Goal: Task Accomplishment & Management: Use online tool/utility

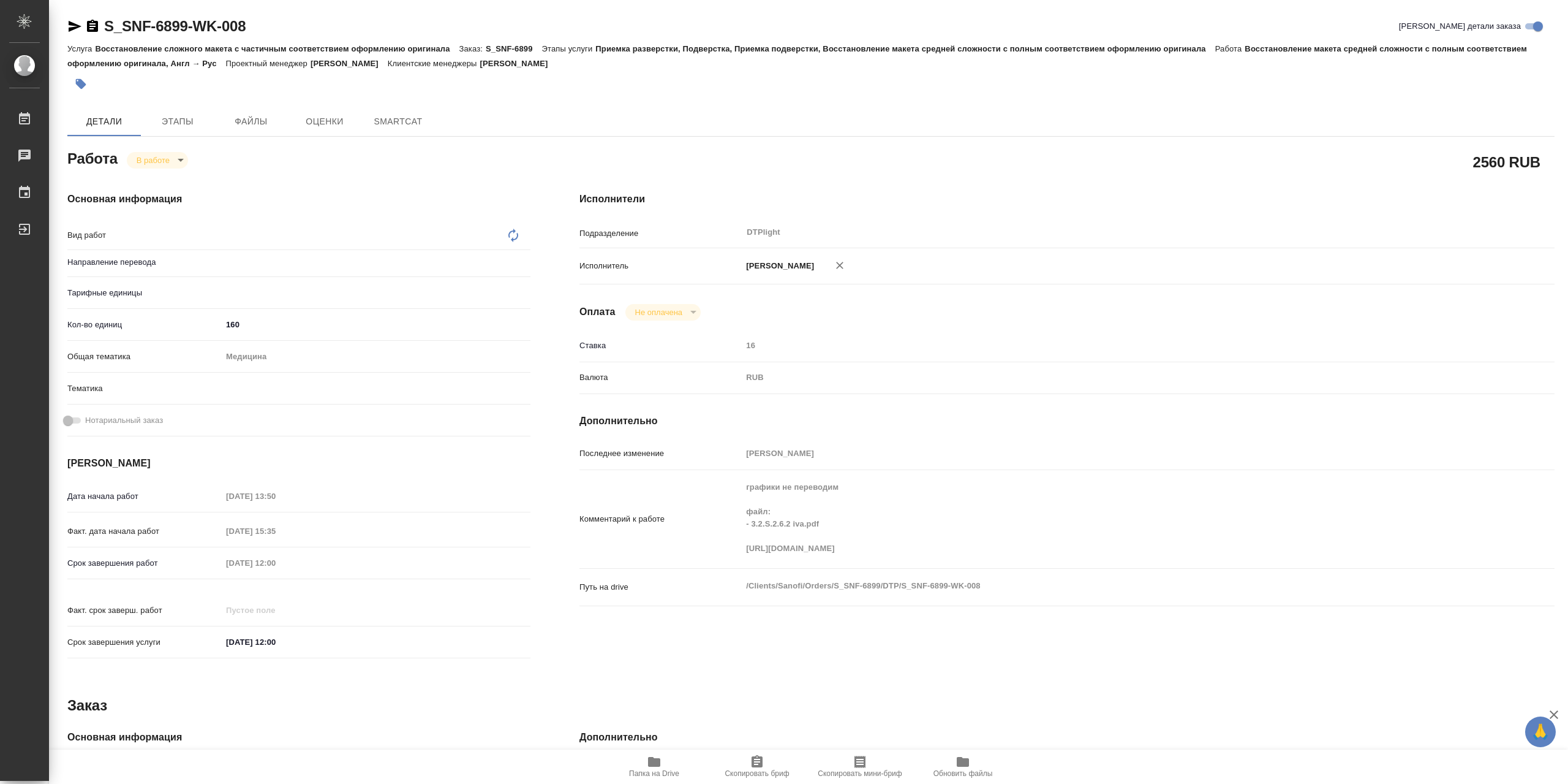
type textarea "x"
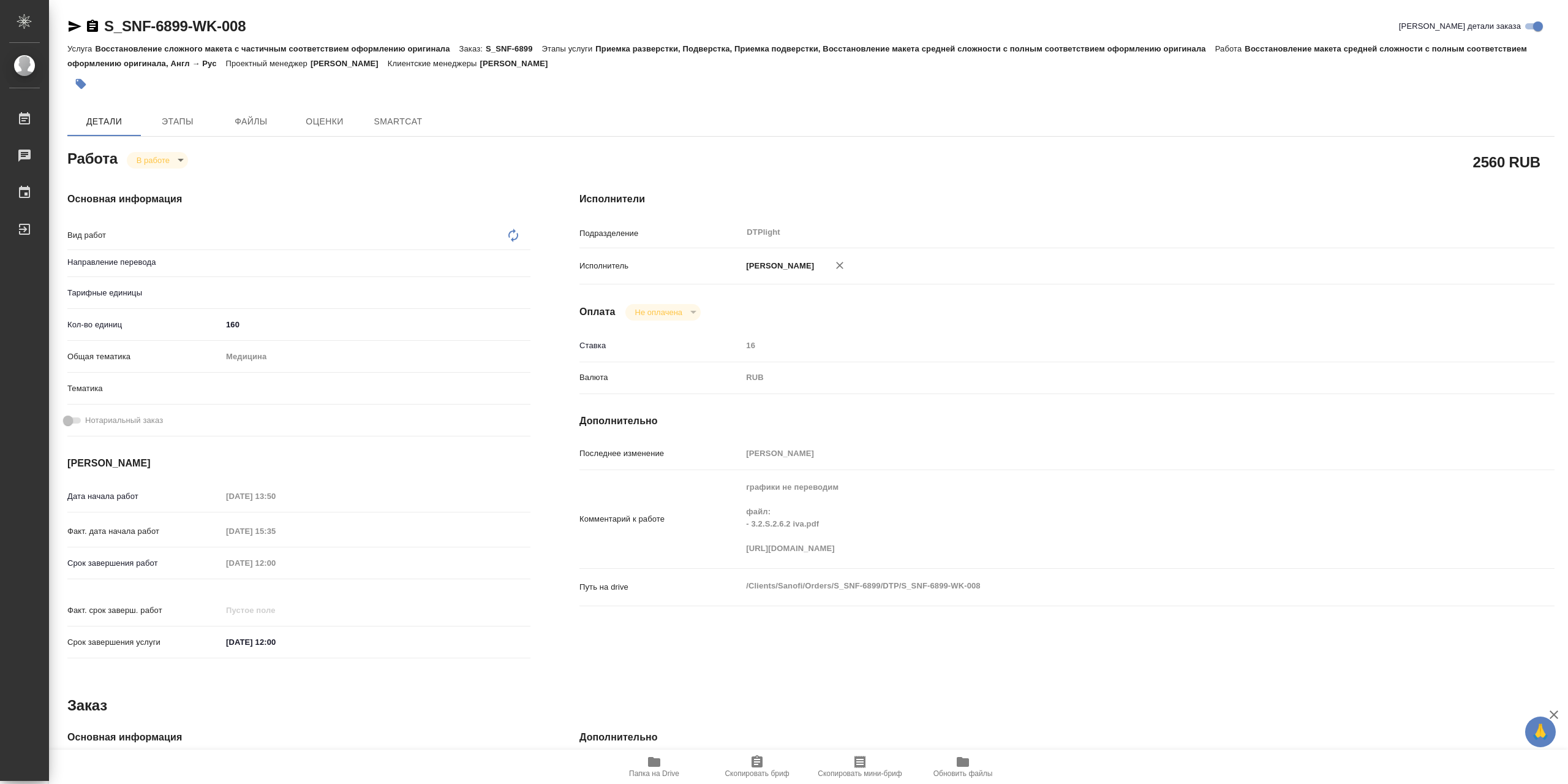
type textarea "x"
type textarea "Восстановление макета средней сложности с полным соответствием оформлению ориги…"
type textarea "x"
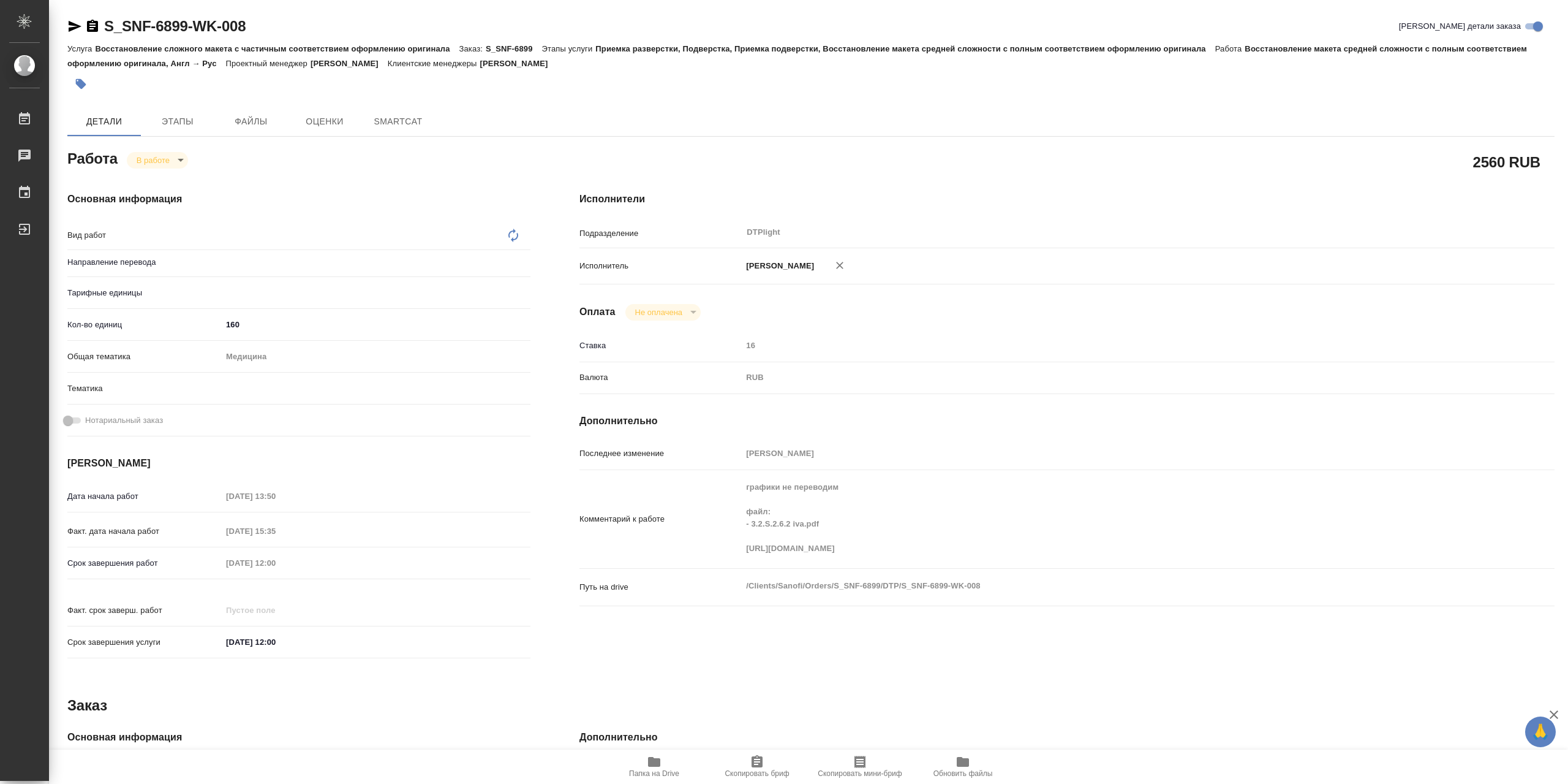
type textarea "x"
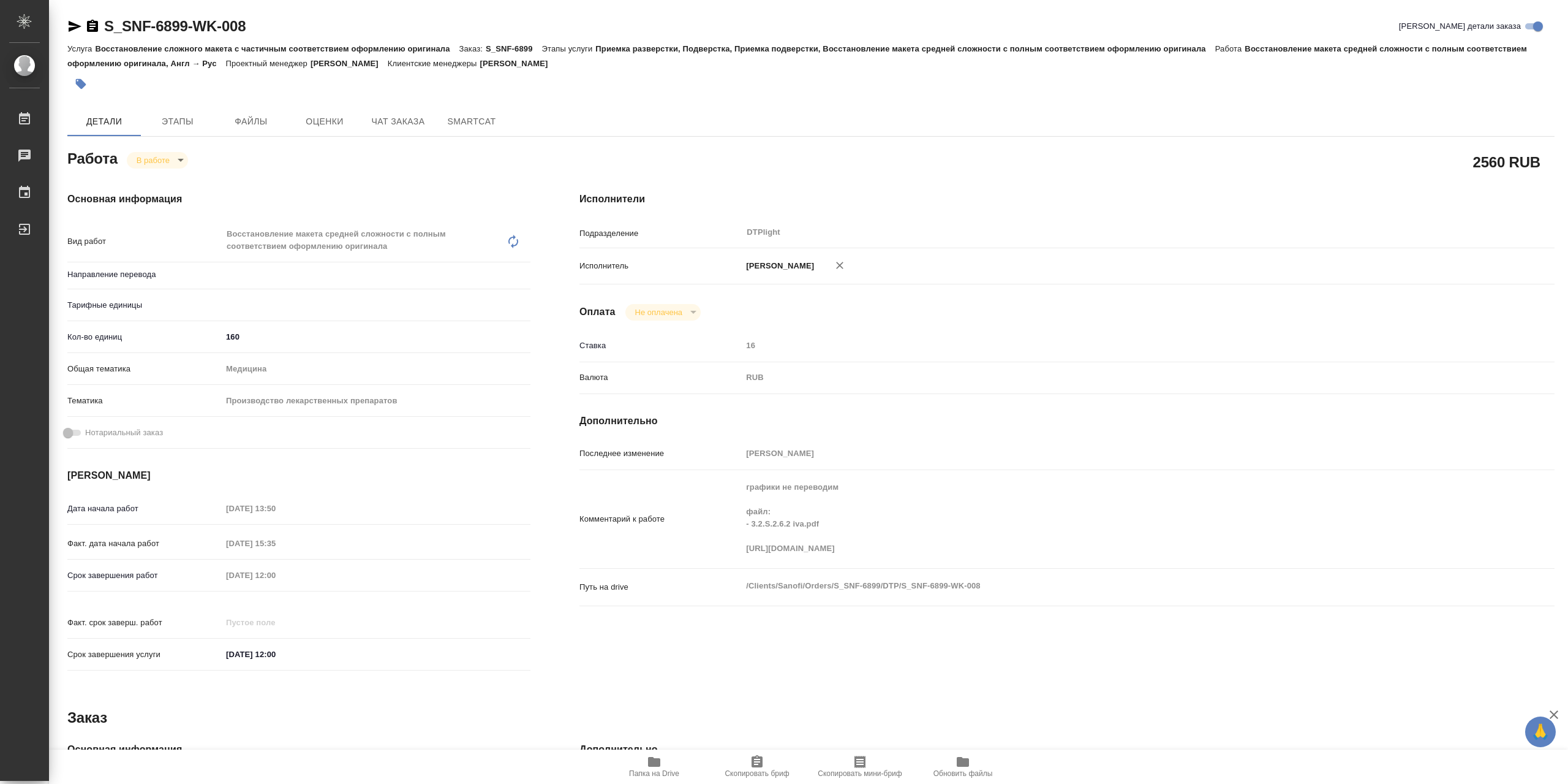
type textarea "x"
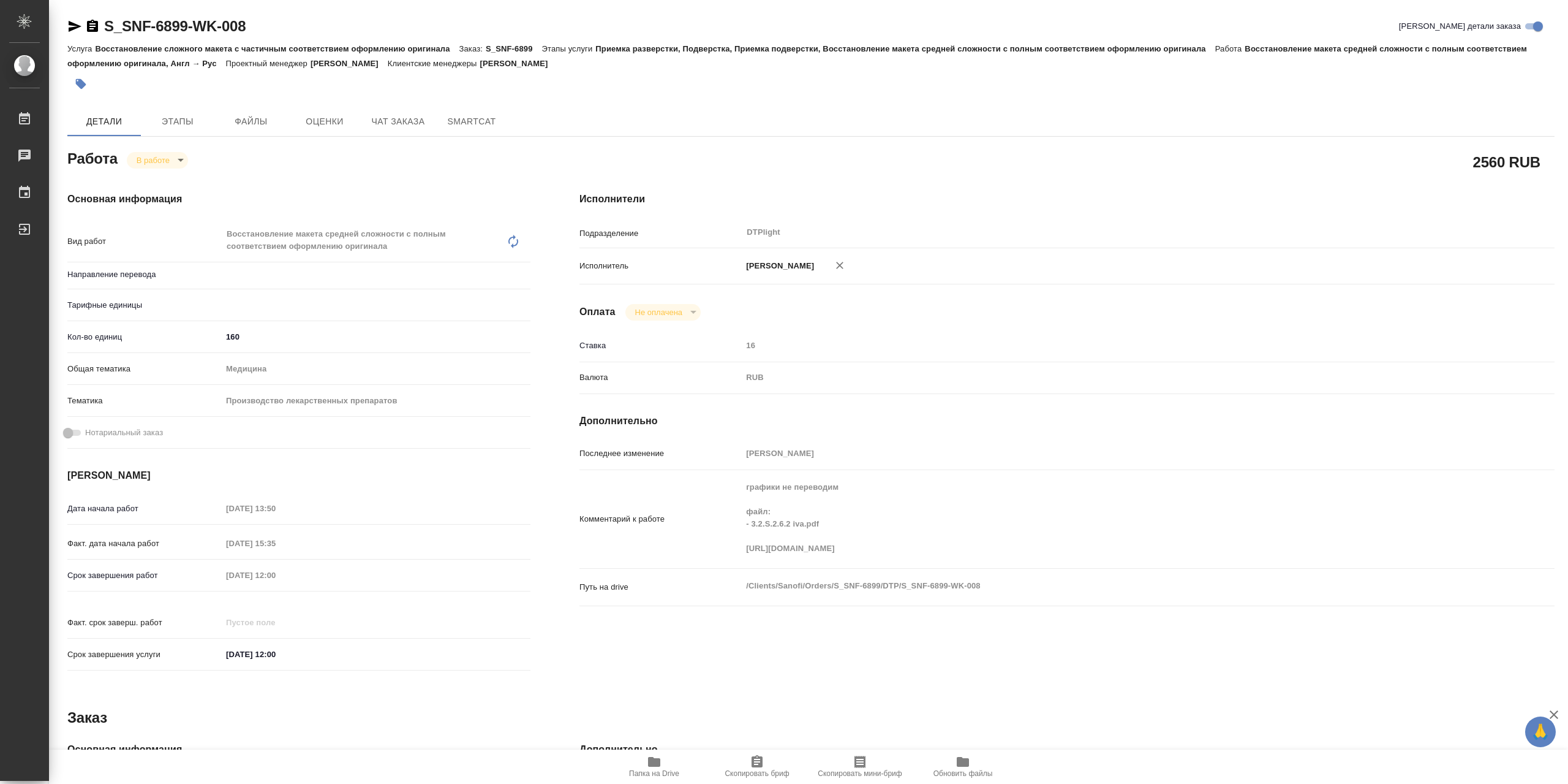
type textarea "x"
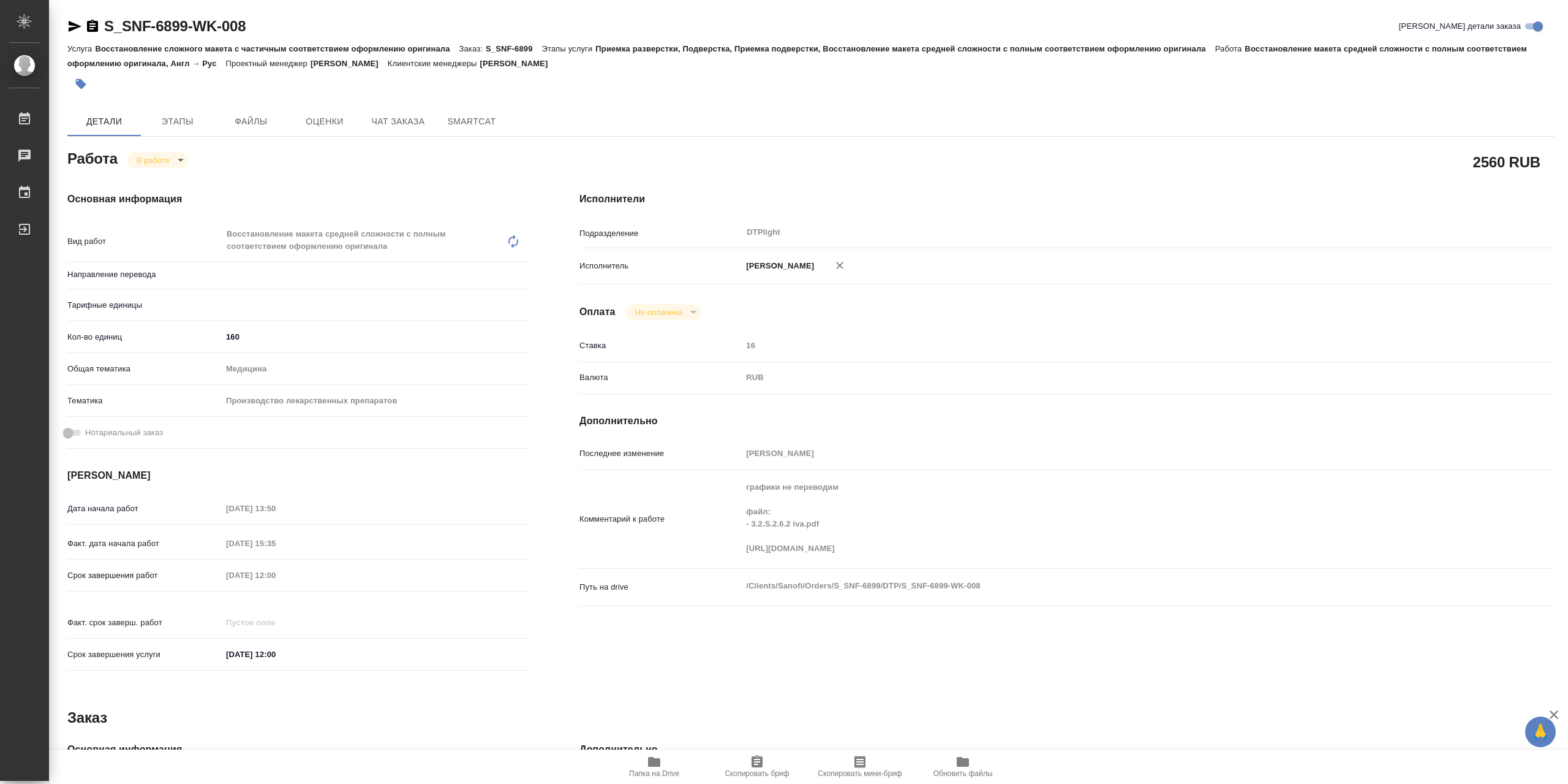
type textarea "x"
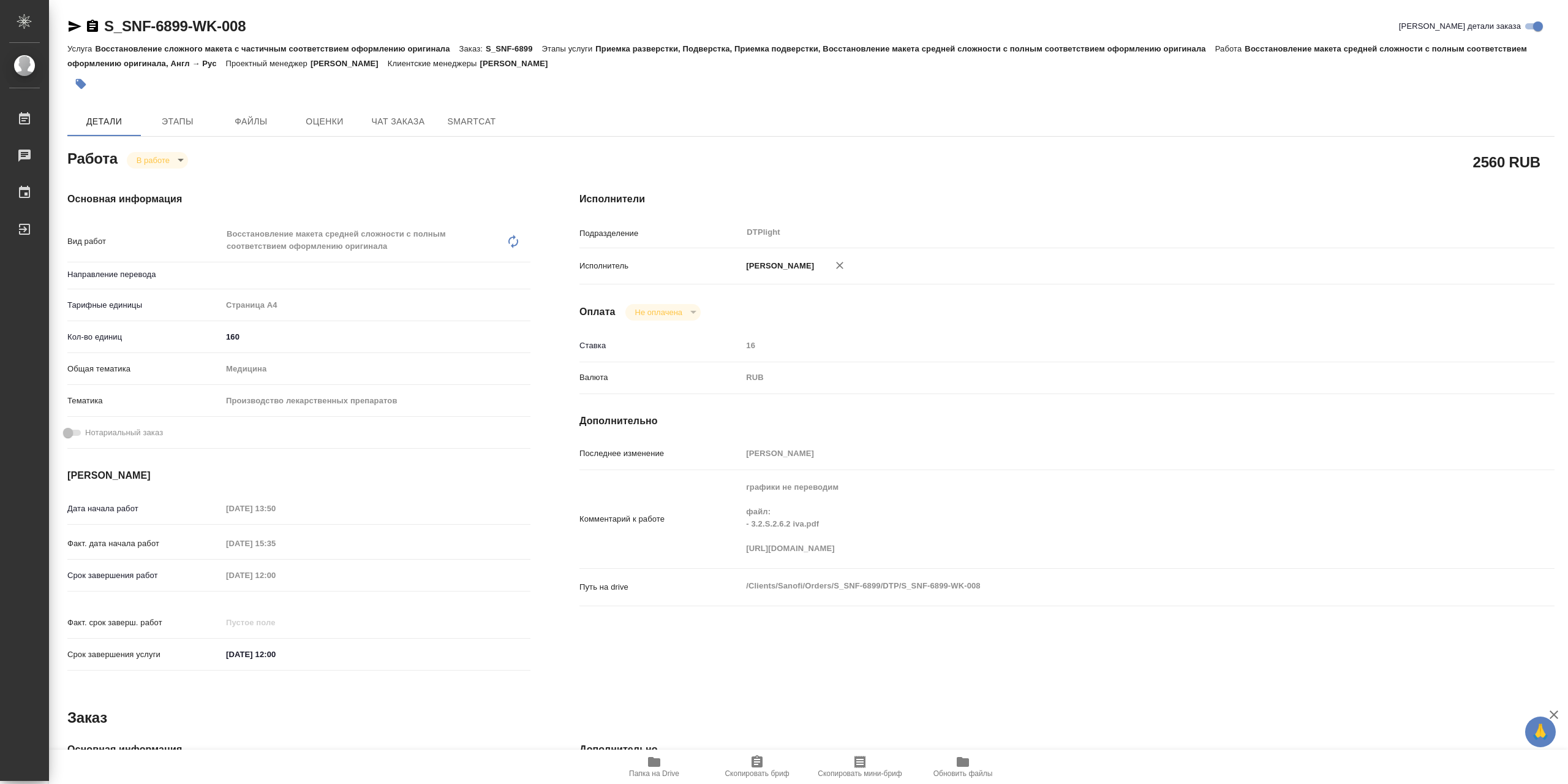
type textarea "x"
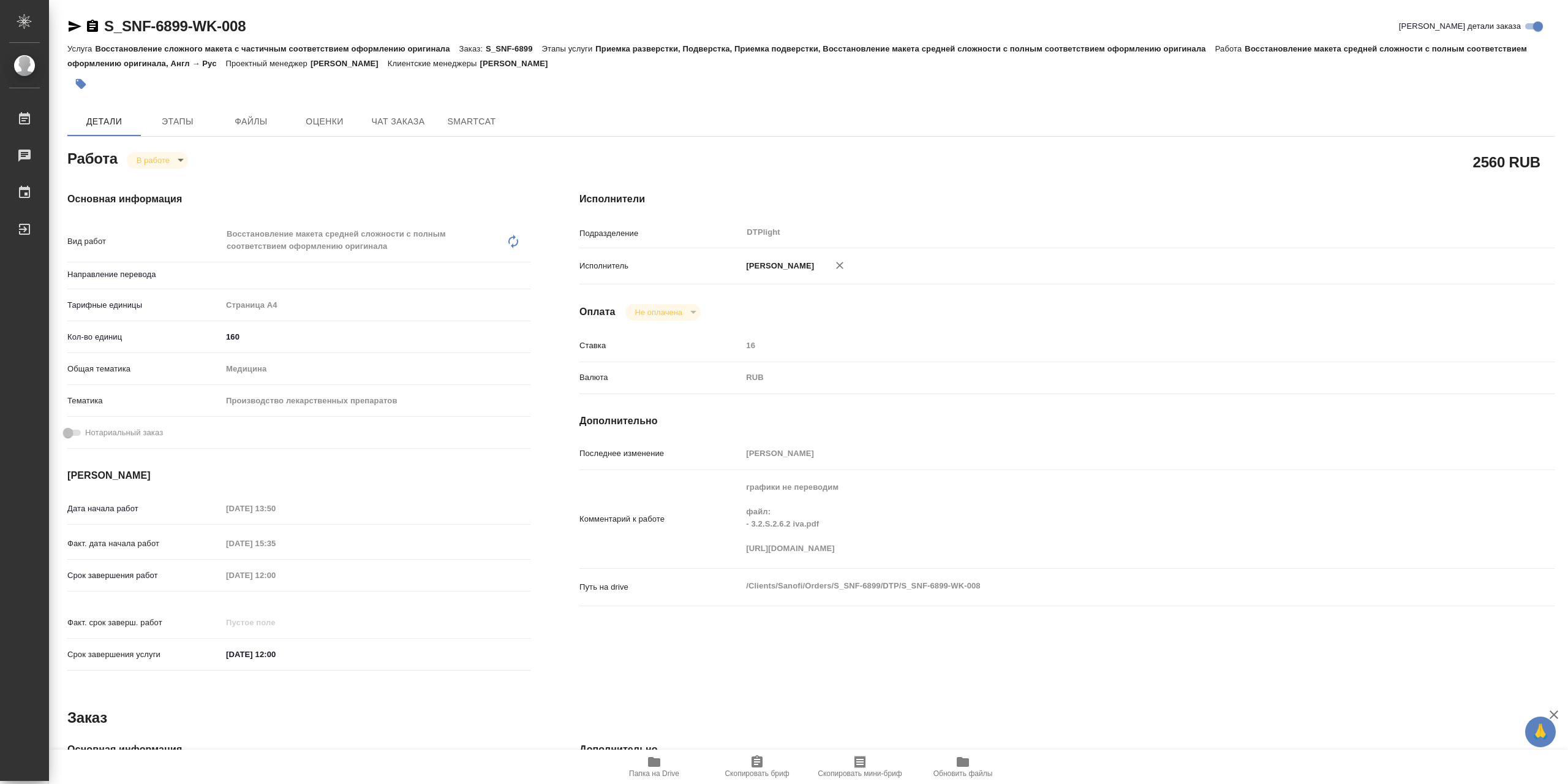
type textarea "x"
type input "англ-рус"
type textarea "x"
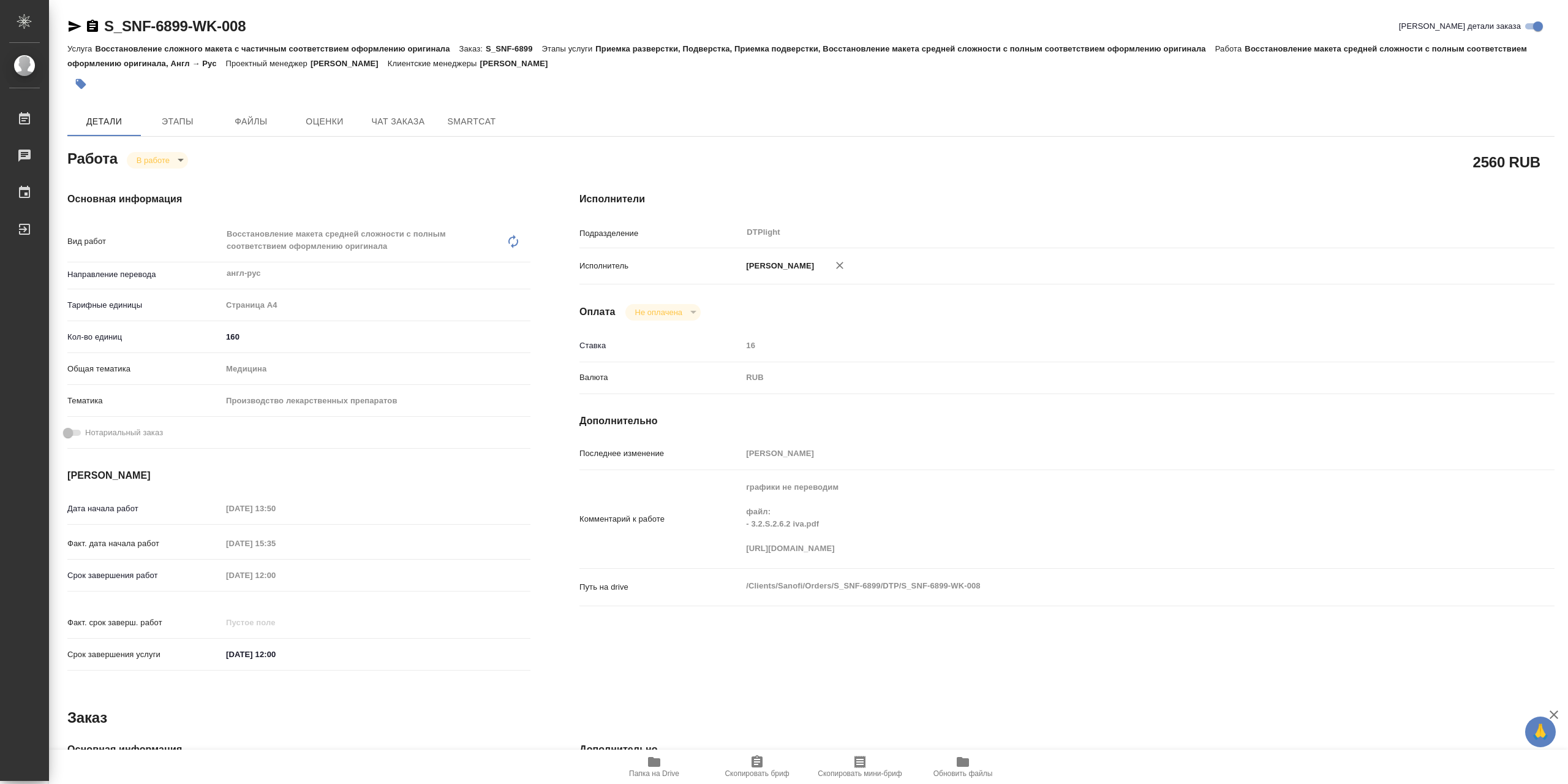
type textarea "x"
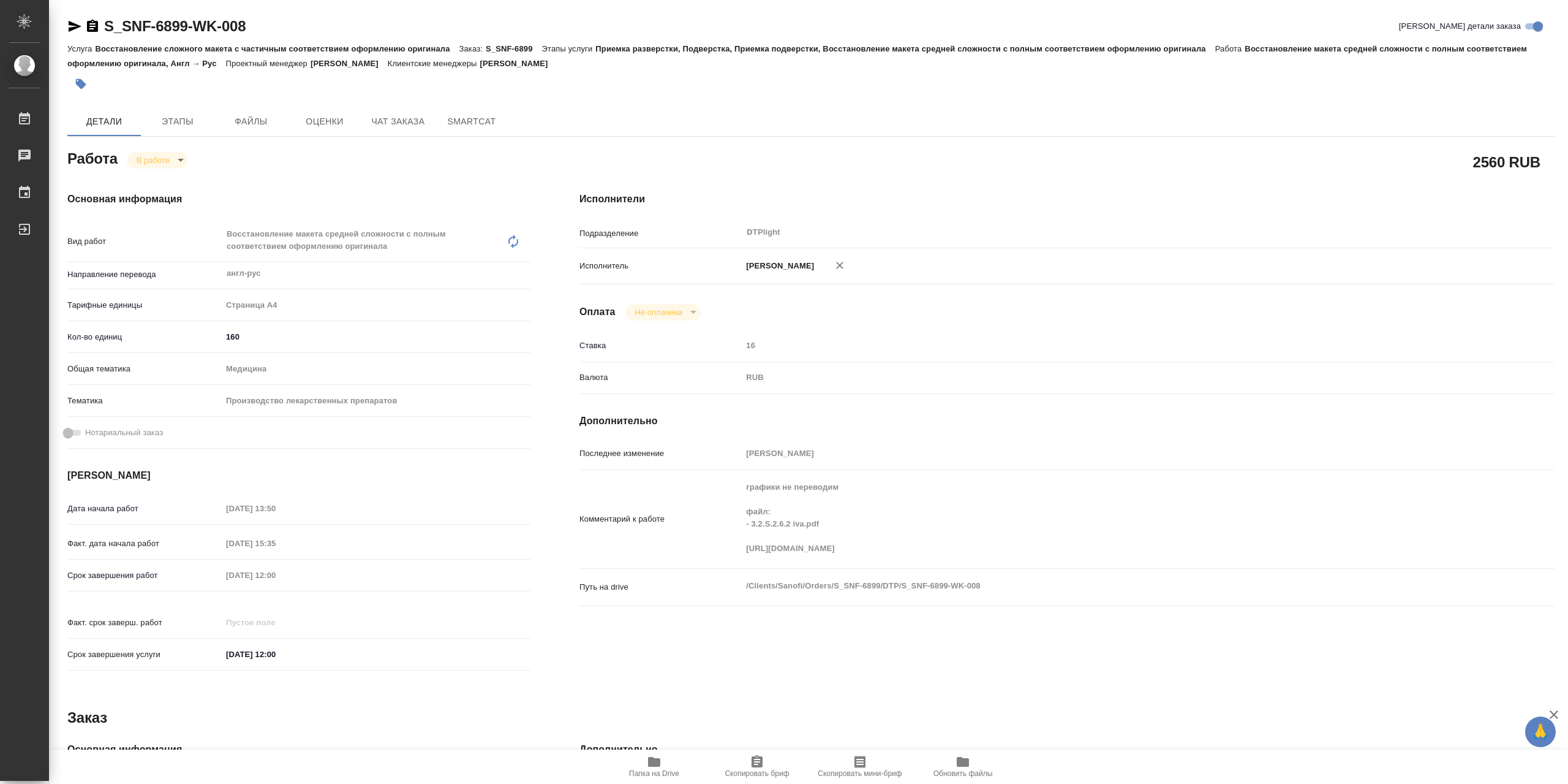
type textarea "x"
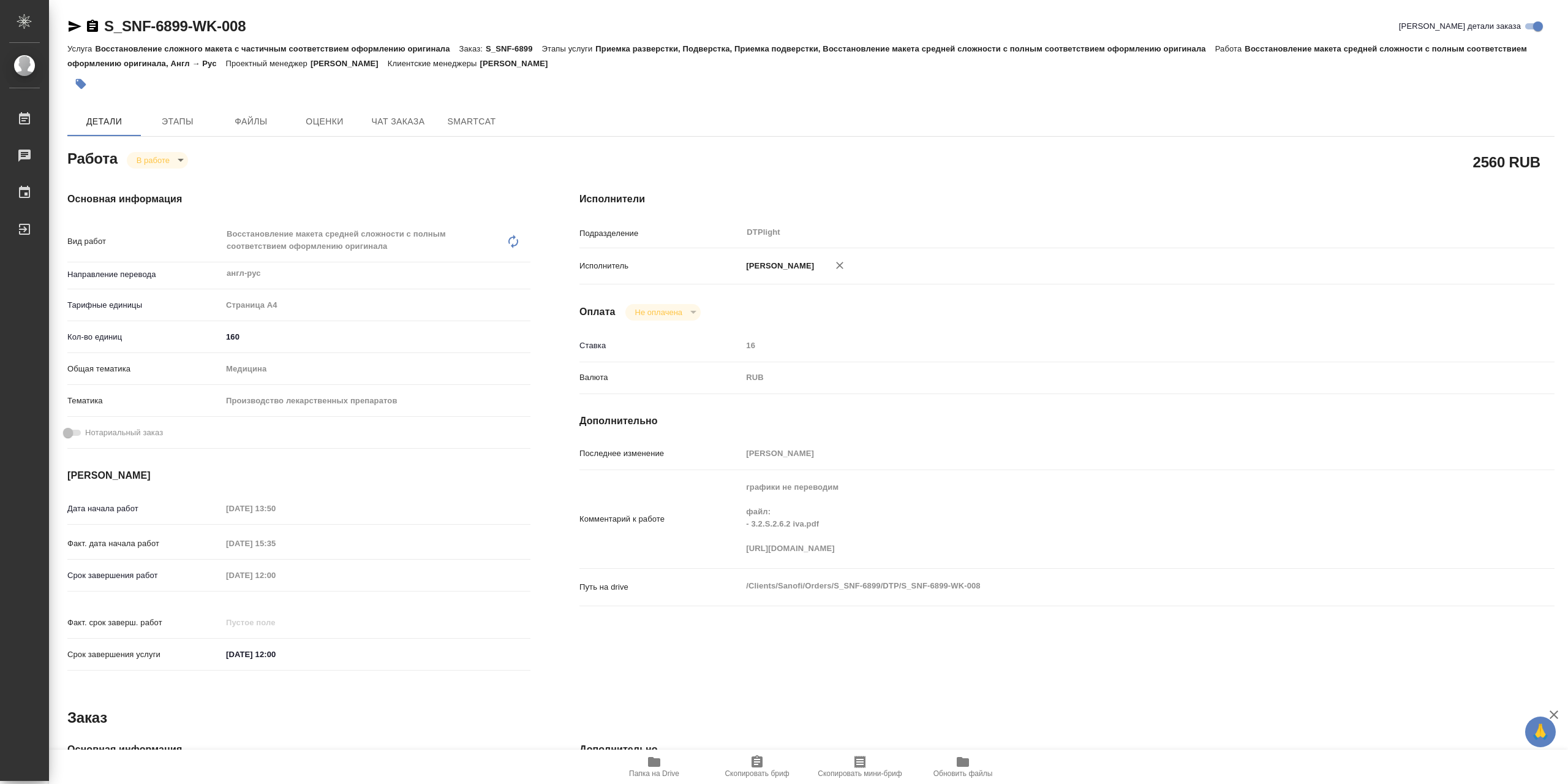
type textarea "x"
